Goal: Information Seeking & Learning: Learn about a topic

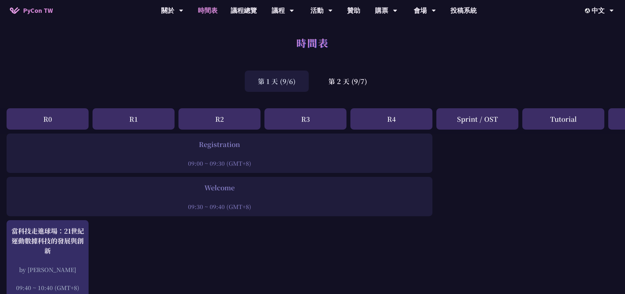
click at [367, 81] on div "第 2 天 (9/7)" at bounding box center [347, 81] width 65 height 21
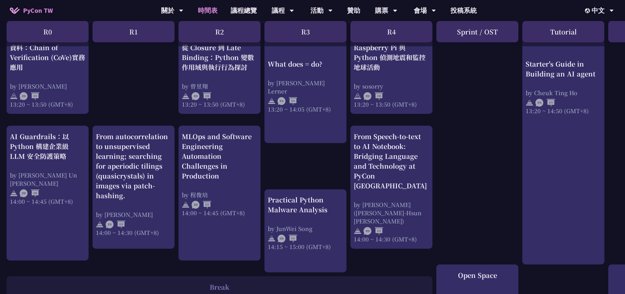
scroll to position [596, 0]
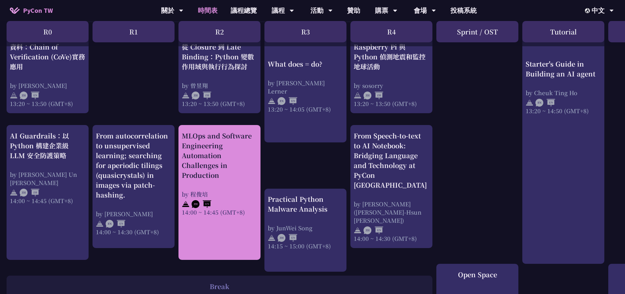
click at [213, 224] on link "MLOps and Software Engineering Automation Challenges in Production by [PERSON_N…" at bounding box center [219, 192] width 75 height 123
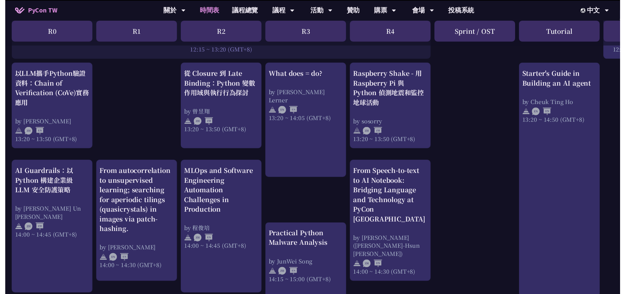
scroll to position [596, 0]
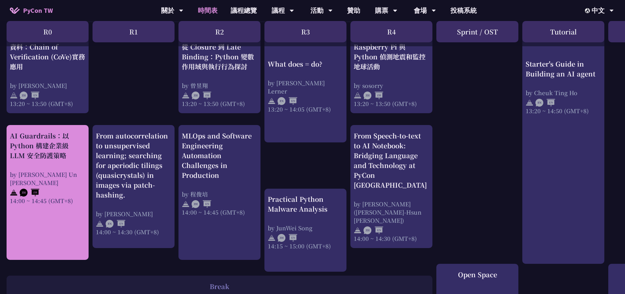
click at [69, 147] on div "AI Guardrails：以 Python 構建企業級 LLM 安全防護策略" at bounding box center [47, 146] width 75 height 30
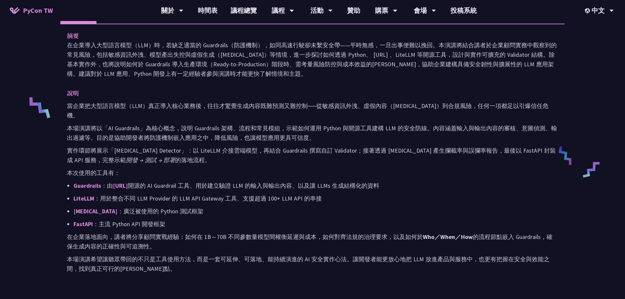
scroll to position [224, 0]
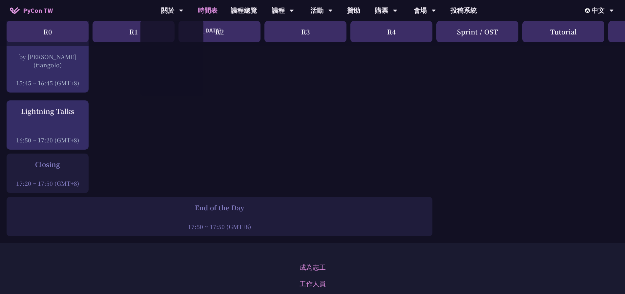
scroll to position [793, 0]
